Goal: Information Seeking & Learning: Learn about a topic

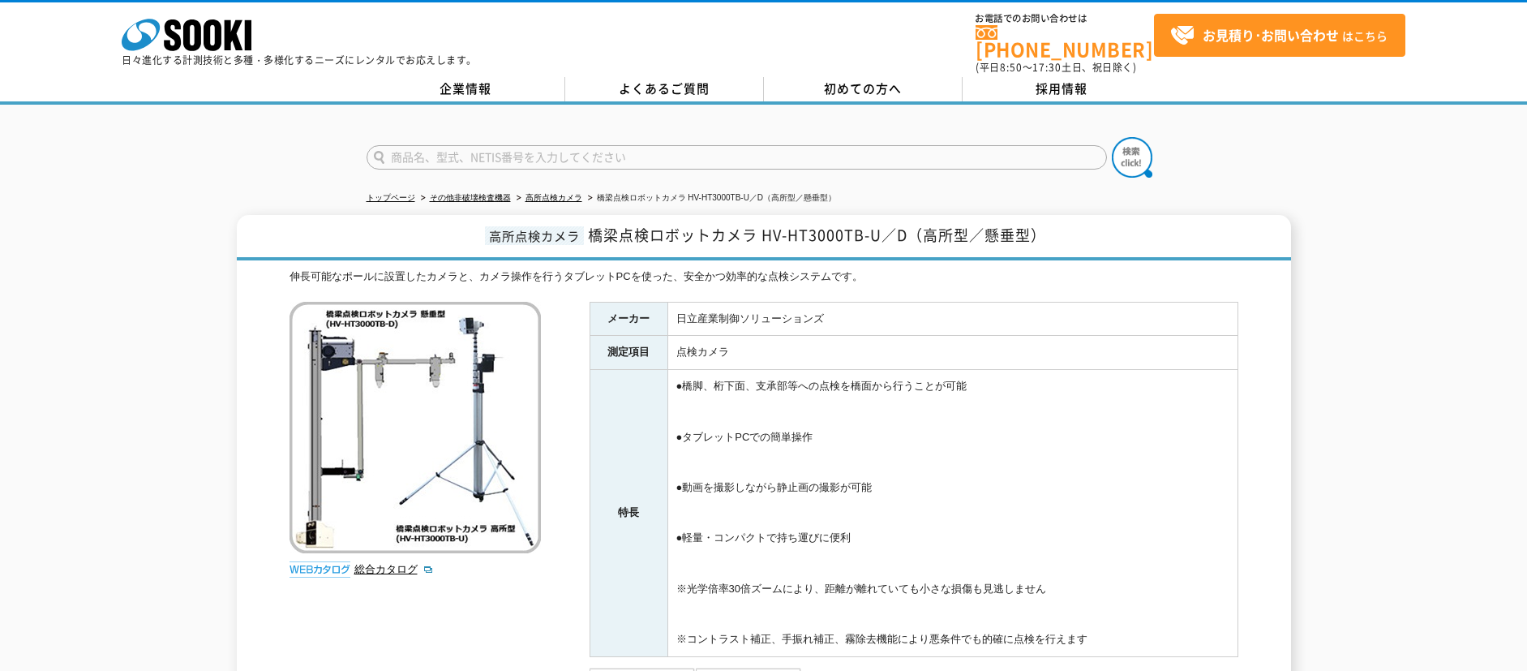
click at [433, 389] on img at bounding box center [414, 427] width 251 height 251
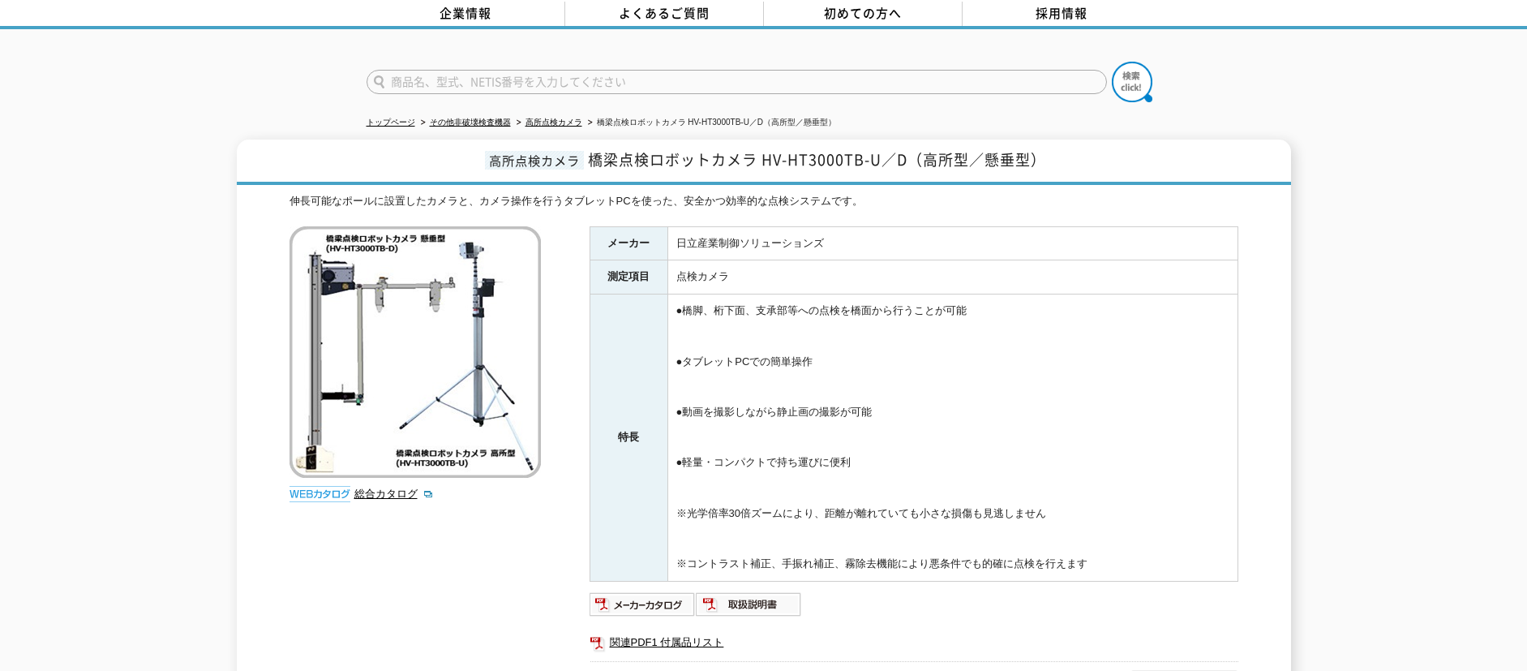
scroll to position [162, 0]
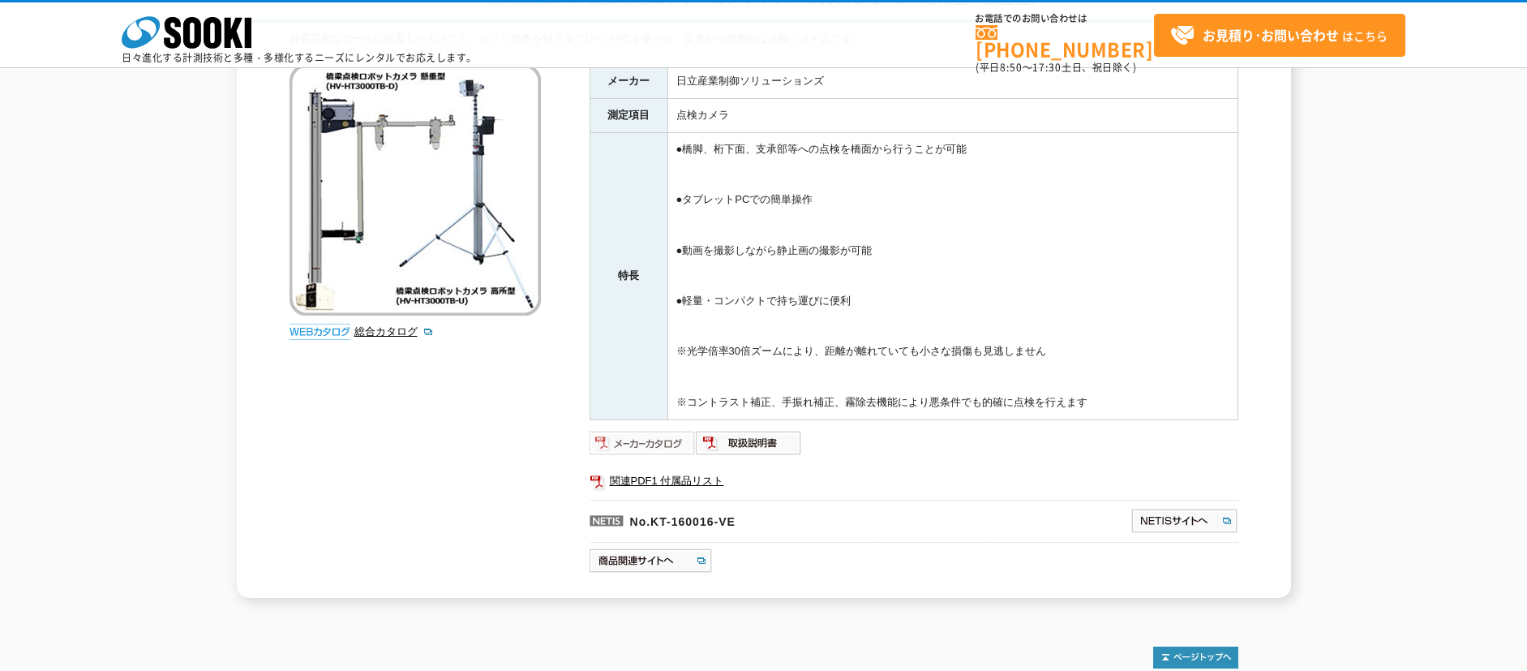
click at [641, 439] on img at bounding box center [642, 443] width 106 height 26
click at [749, 434] on img at bounding box center [749, 443] width 106 height 26
